Goal: Information Seeking & Learning: Learn about a topic

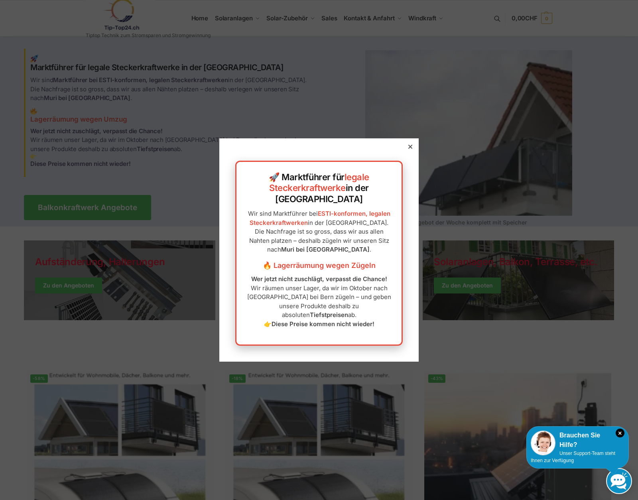
click at [407, 150] on div at bounding box center [410, 146] width 7 height 7
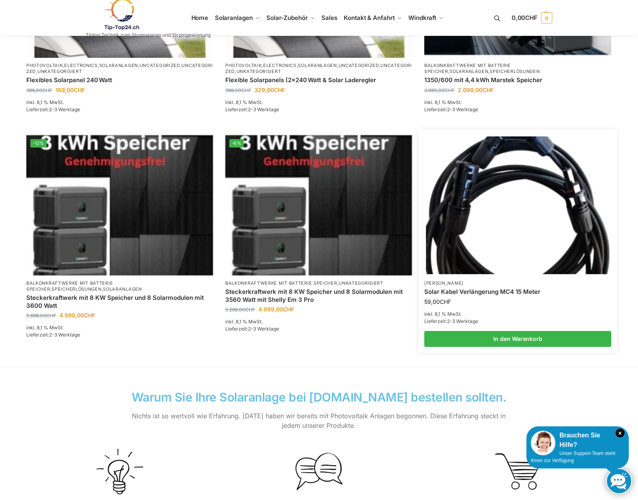
scroll to position [387, 0]
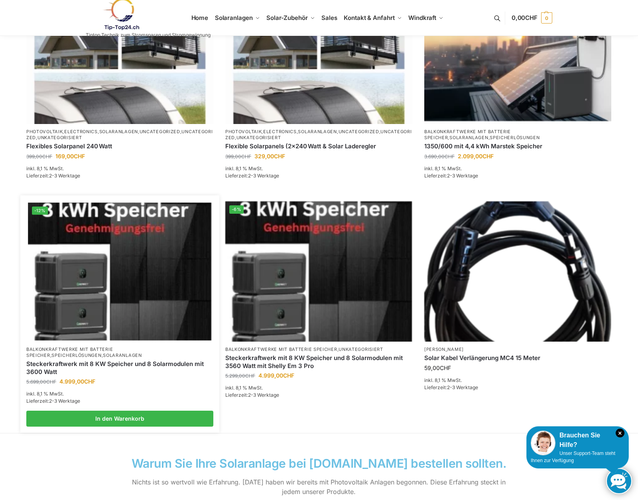
click at [117, 283] on img at bounding box center [119, 272] width 183 height 138
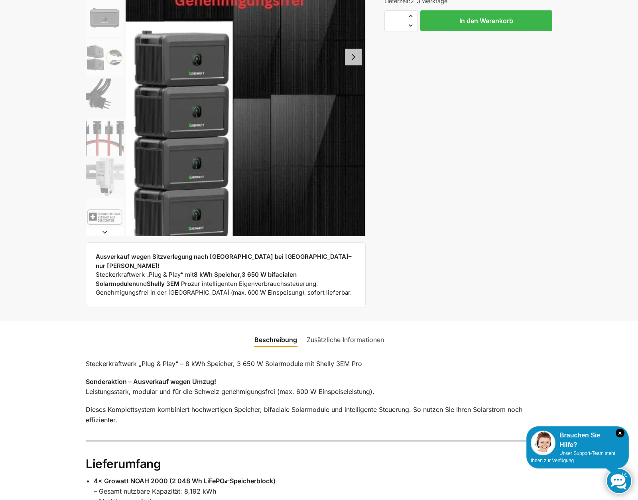
scroll to position [193, 0]
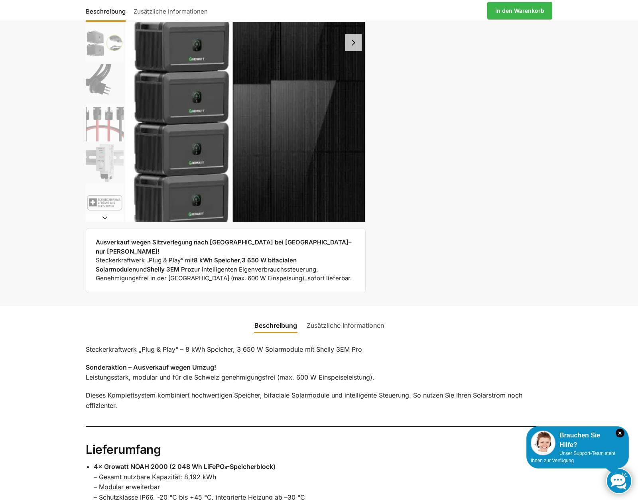
click at [361, 316] on link "Zusätzliche Informationen" at bounding box center [345, 325] width 87 height 19
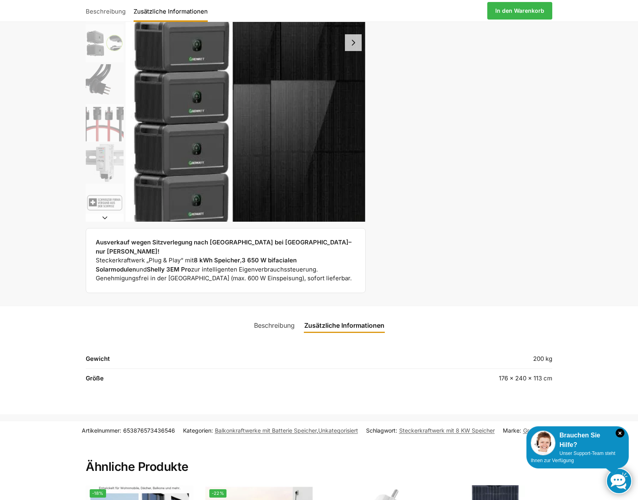
click at [270, 316] on link "Beschreibung" at bounding box center [274, 325] width 50 height 19
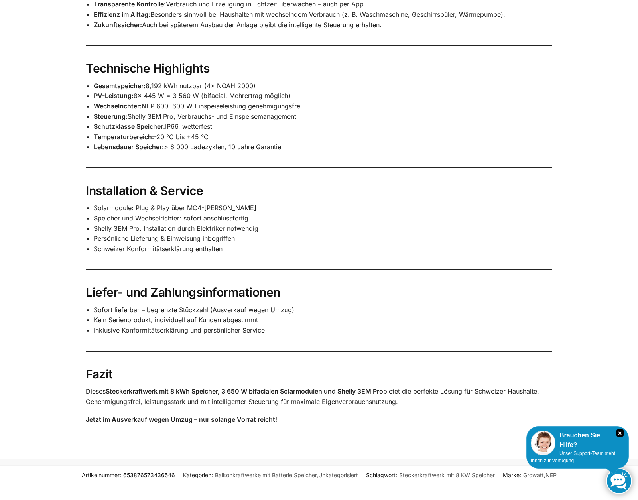
scroll to position [0, 0]
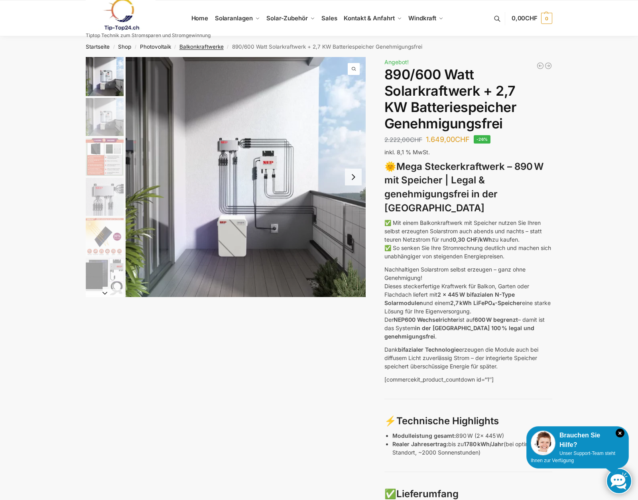
click at [197, 47] on link "Balkonkraftwerke" at bounding box center [201, 46] width 44 height 6
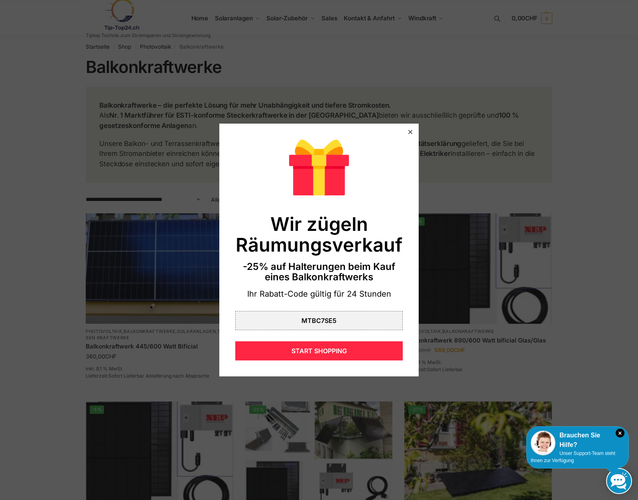
click at [408, 130] on icon at bounding box center [410, 132] width 4 height 4
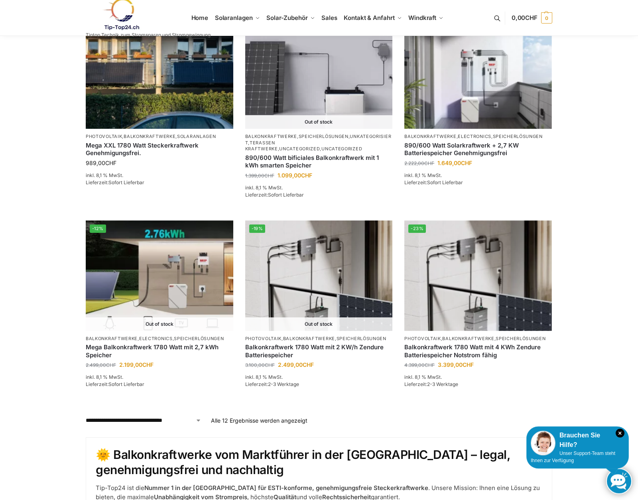
scroll to position [581, 0]
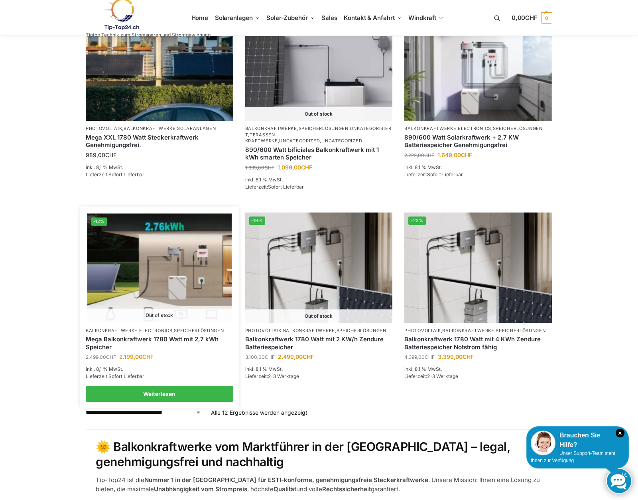
click at [106, 341] on link "Mega Balkonkraftwerk 1780 Watt mit 2,7 kWh Speicher" at bounding box center [160, 343] width 148 height 16
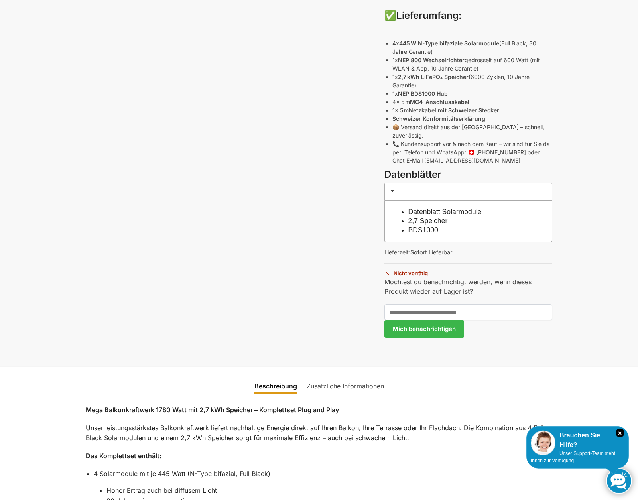
scroll to position [387, 0]
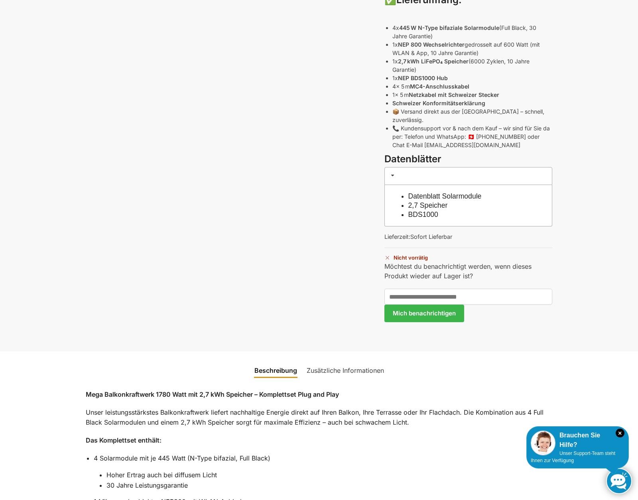
click at [346, 361] on link "Zusätzliche Informationen" at bounding box center [345, 370] width 87 height 19
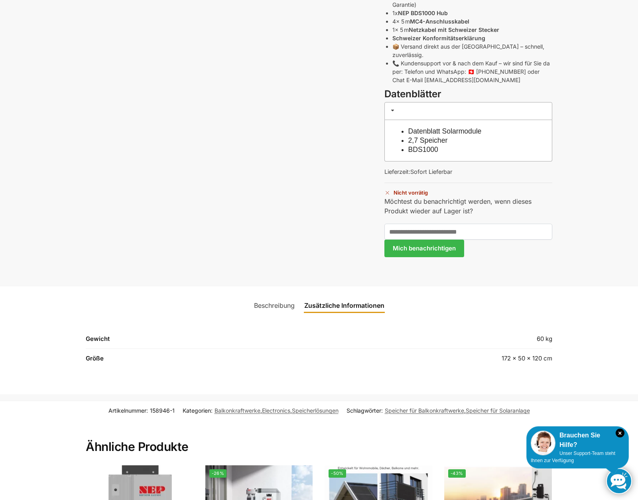
scroll to position [581, 0]
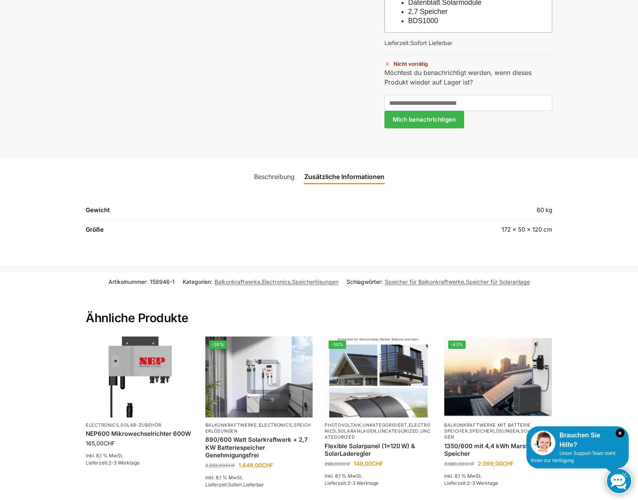
click at [275, 167] on link "Beschreibung" at bounding box center [274, 176] width 50 height 19
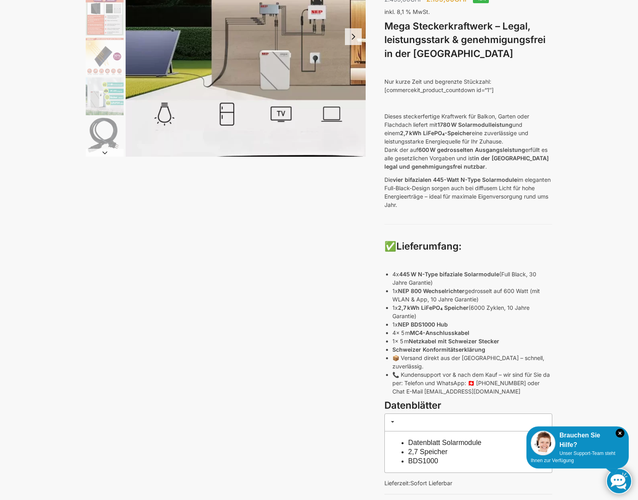
scroll to position [0, 0]
